Goal: Check status

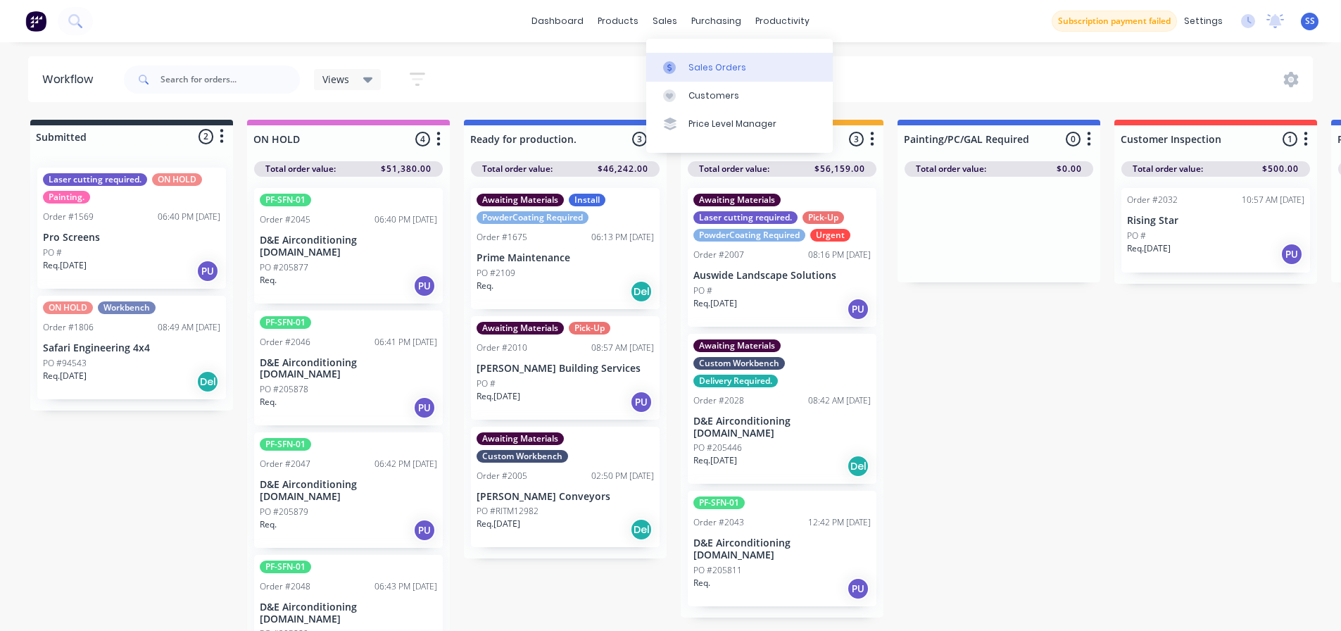
click at [694, 61] on div "Sales Orders" at bounding box center [718, 67] width 58 height 13
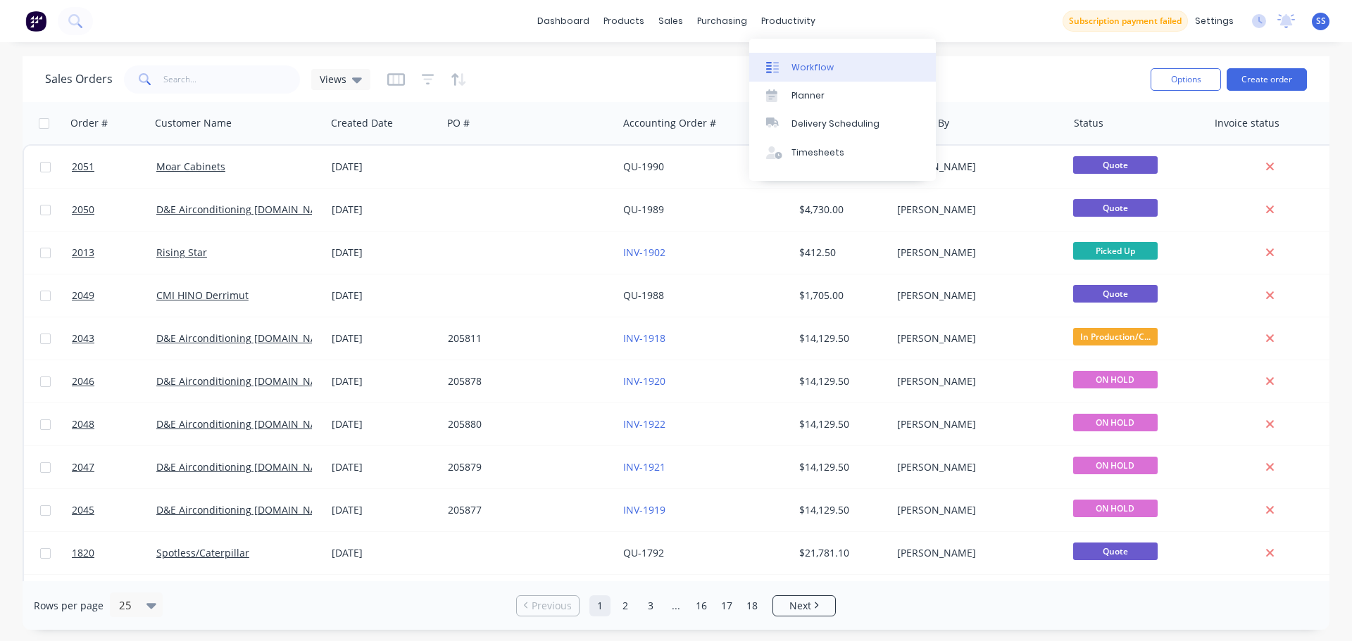
click at [810, 75] on link "Workflow" at bounding box center [842, 67] width 187 height 28
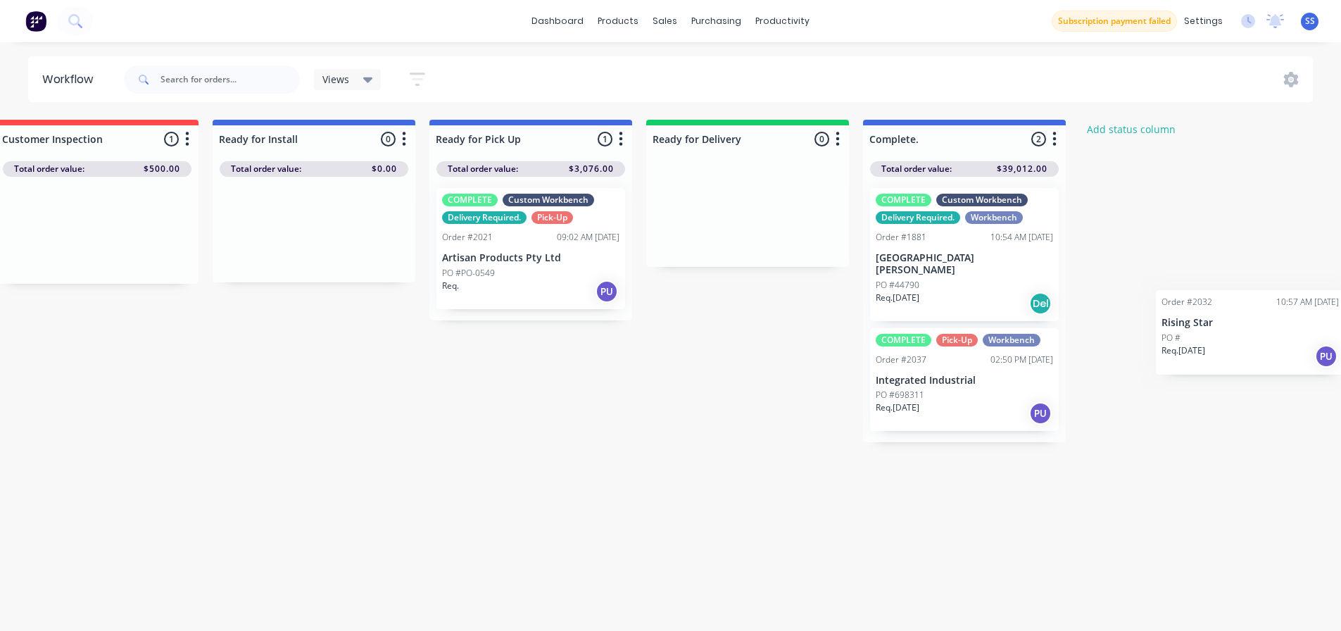
scroll to position [0, 1211]
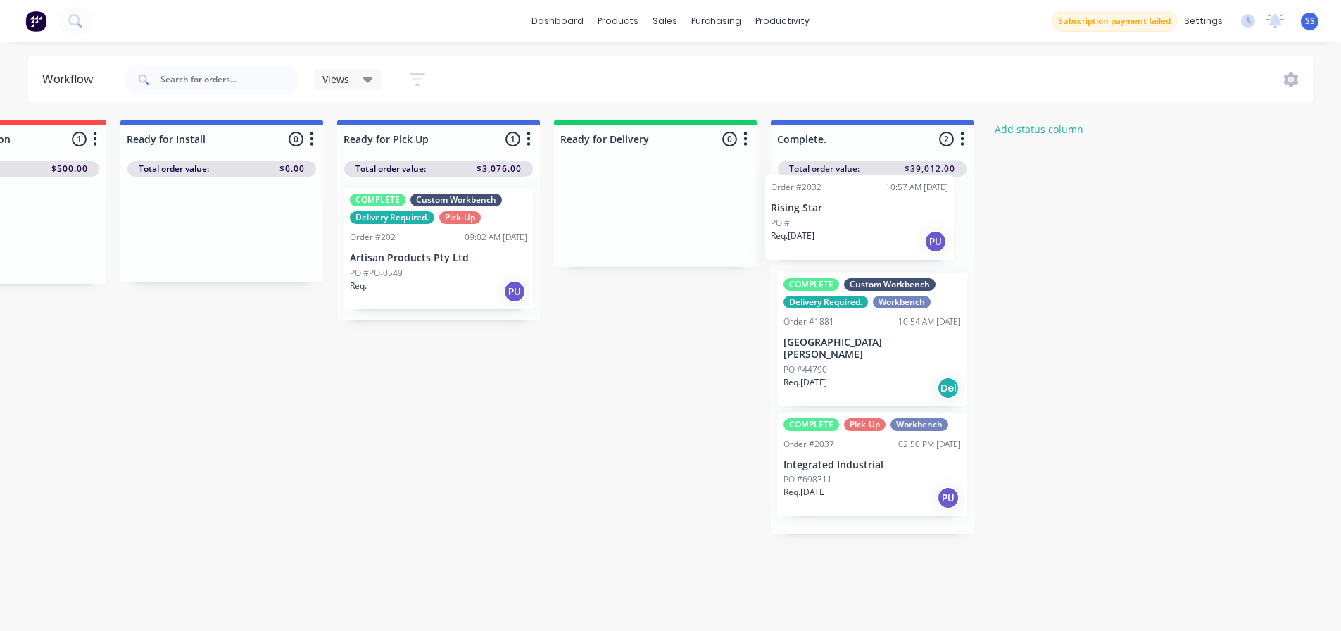
drag, startPoint x: 992, startPoint y: 234, endPoint x: 836, endPoint y: 218, distance: 157.1
click at [836, 218] on div "Submitted 2 Status colour #273444 hex #273444 Save Cancel Summaries Total order…" at bounding box center [54, 379] width 2552 height 519
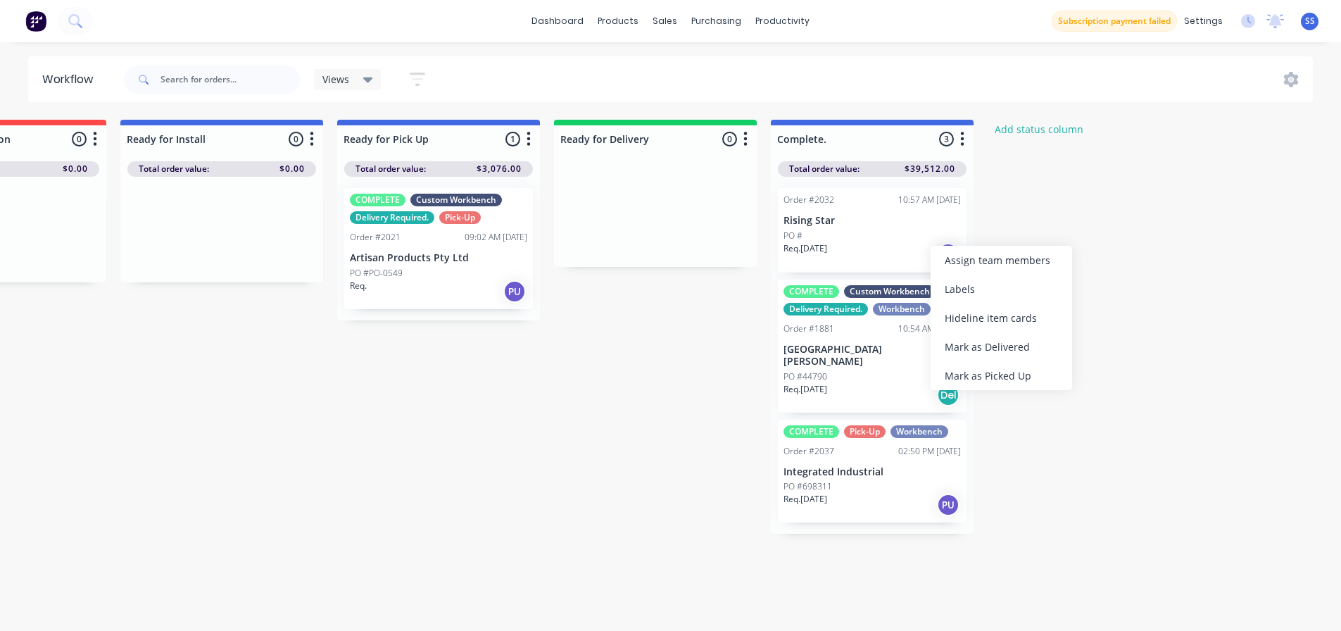
click at [1099, 215] on div "Submitted 2 Status colour #273444 hex #273444 Save Cancel Summaries Total order…" at bounding box center [54, 379] width 2552 height 519
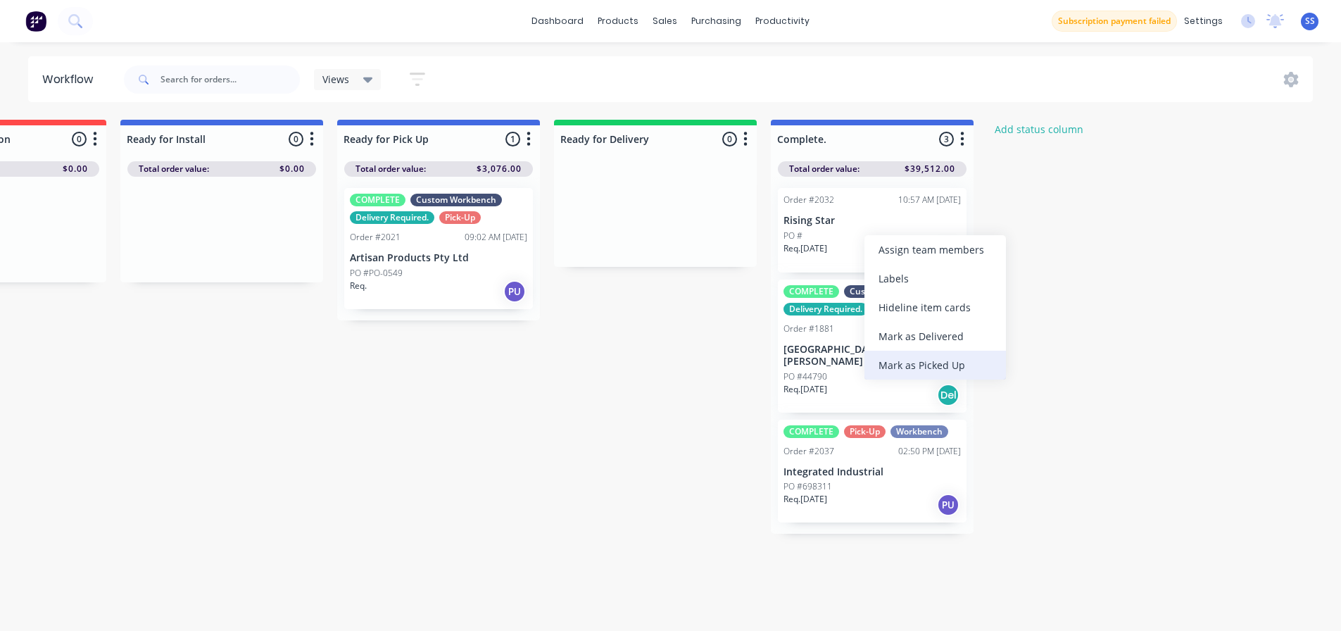
click at [941, 356] on div "Mark as Picked Up" at bounding box center [936, 365] width 142 height 29
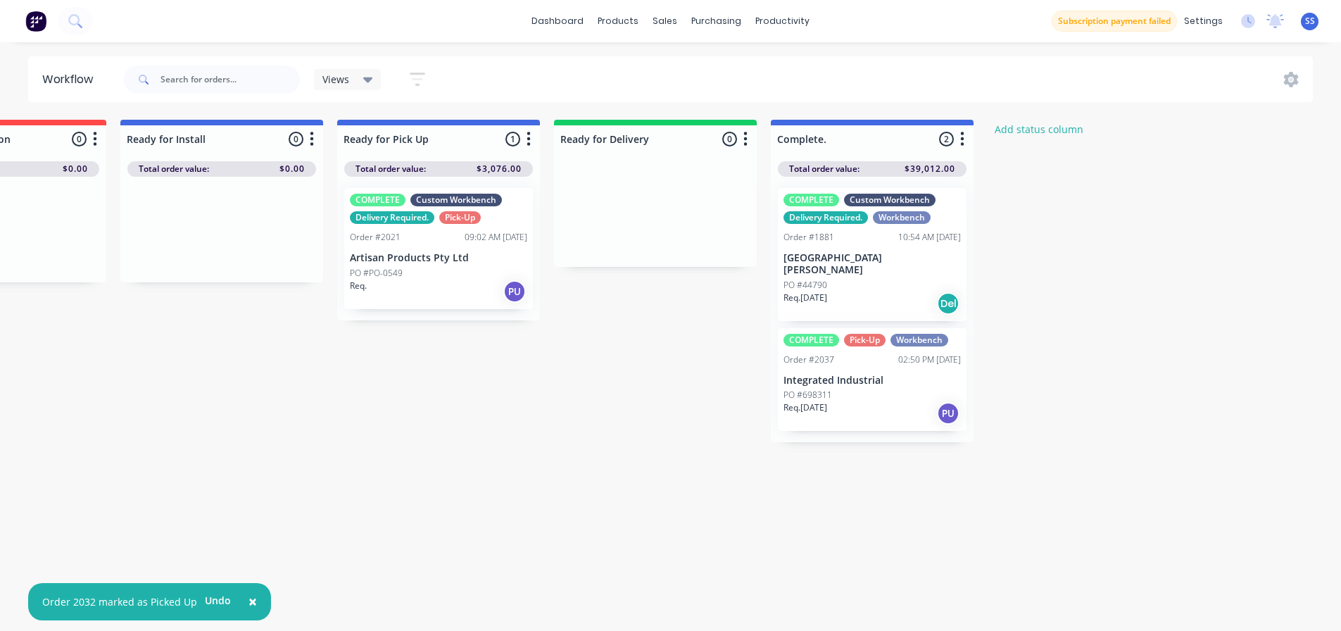
click at [1208, 333] on div "Submitted 2 Status colour #273444 hex #273444 Save Cancel Summaries Total order…" at bounding box center [54, 379] width 2552 height 519
